Goal: Find specific page/section: Find specific page/section

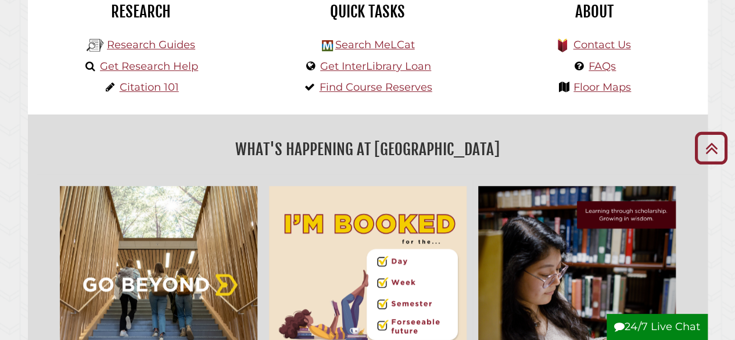
scroll to position [320, 0]
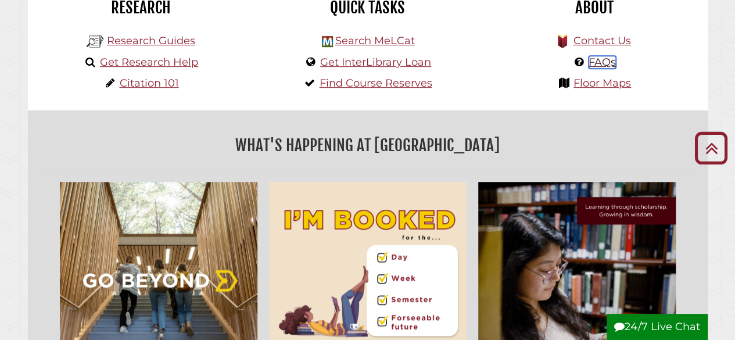
click at [592, 64] on link "FAQs" at bounding box center [601, 62] width 27 height 13
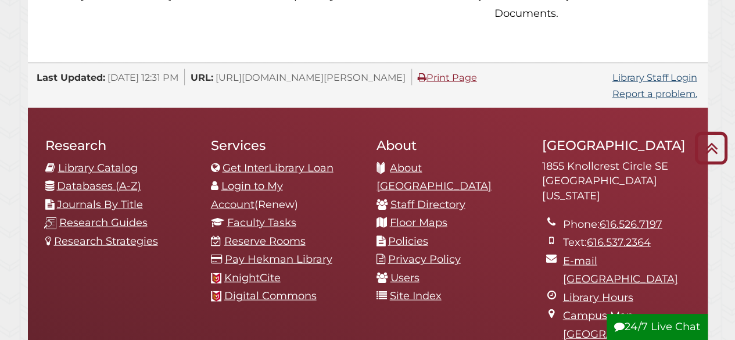
scroll to position [1186, 0]
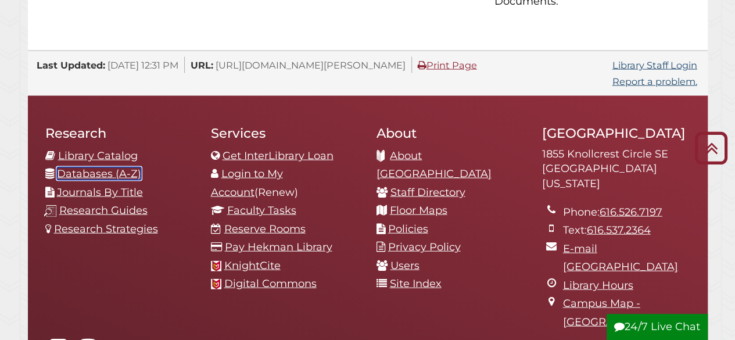
click at [93, 167] on link "Databases (A-Z)" at bounding box center [99, 173] width 84 height 13
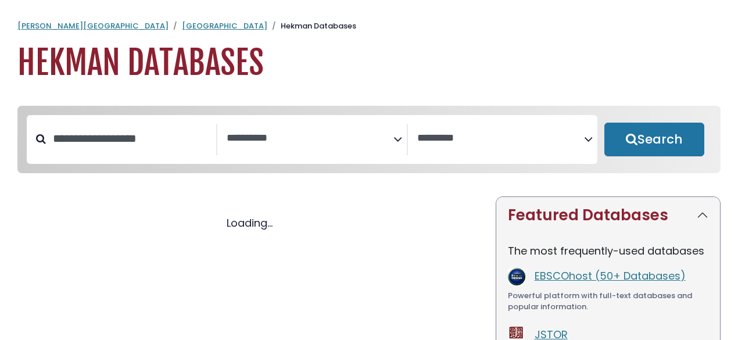
select select "Database Subject Filter"
select select "Database Vendors Filter"
select select "Database Subject Filter"
select select "Database Vendors Filter"
